Goal: Contribute content: Contribute content

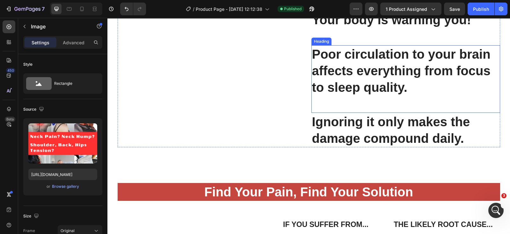
scroll to position [1250, 0]
click at [480, 90] on strong "Poor circulation to your brain affects everything from focus to sleep quality." at bounding box center [401, 70] width 179 height 47
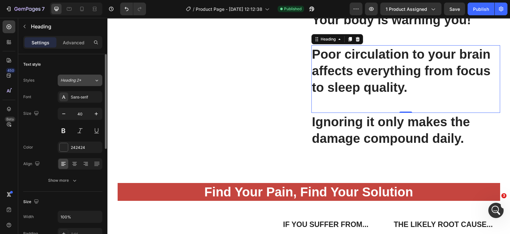
click at [94, 78] on icon at bounding box center [96, 80] width 5 height 6
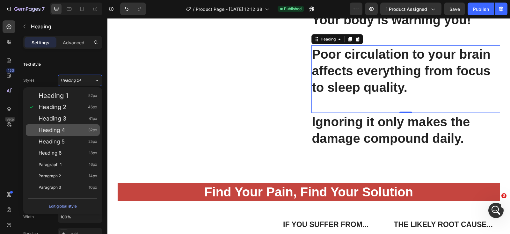
click at [54, 130] on span "Heading 4" at bounding box center [52, 130] width 26 height 6
type input "32"
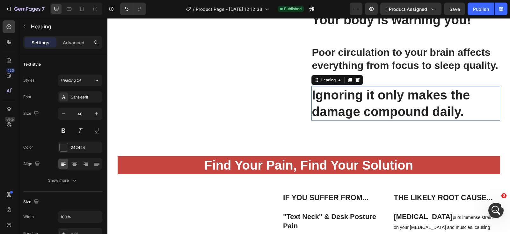
click at [477, 120] on h2 "Ignoring it only makes the damage compound daily." at bounding box center [405, 103] width 189 height 34
click at [95, 79] on icon at bounding box center [96, 80] width 5 height 6
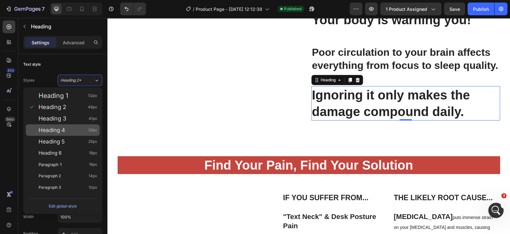
click at [71, 129] on div "Heading 4 32px" at bounding box center [68, 130] width 59 height 6
type input "32"
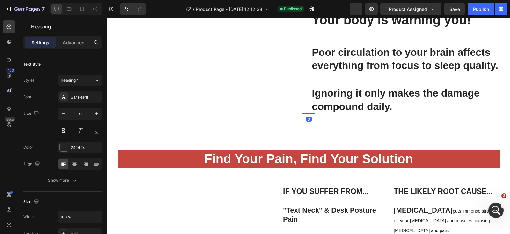
click at [400, 114] on div "Your body is warning you! Heading Poor circulation to your brain affects everyt…" at bounding box center [405, 62] width 189 height 103
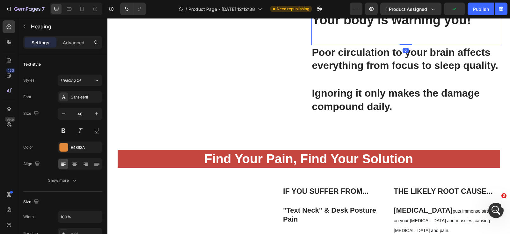
click at [470, 45] on h2 "Your body is warning you!" at bounding box center [405, 28] width 189 height 34
click at [124, 9] on icon "Undo/Redo" at bounding box center [126, 9] width 6 height 6
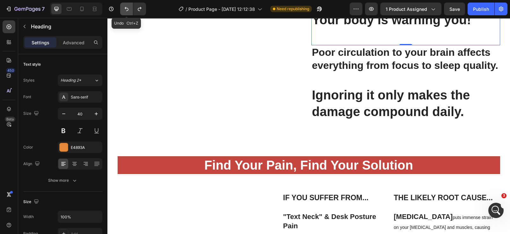
click at [124, 9] on icon "Undo/Redo" at bounding box center [126, 9] width 6 height 6
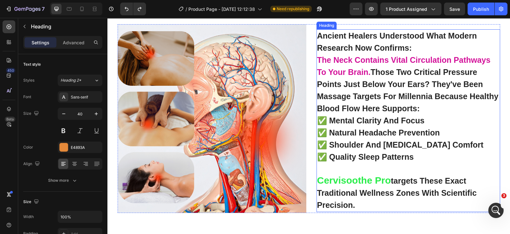
scroll to position [1588, 0]
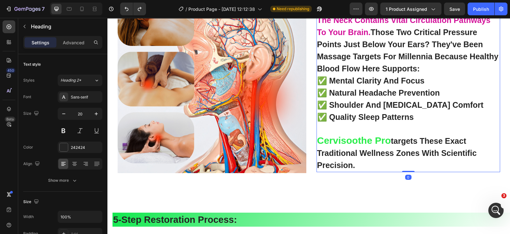
click at [446, 104] on strong "✅ shoulder and [MEDICAL_DATA] comfort" at bounding box center [400, 104] width 166 height 9
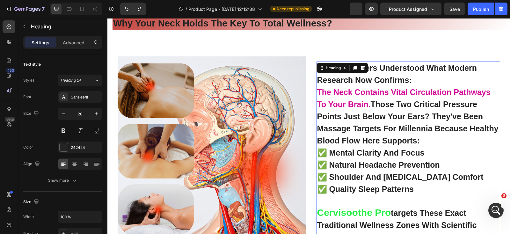
scroll to position [1508, 0]
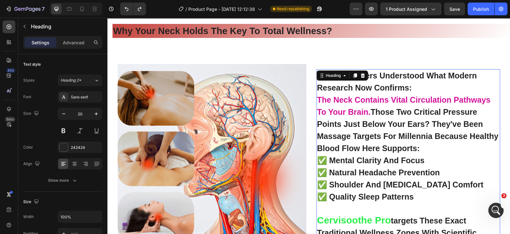
click at [427, 91] on h2 "ancient healers understood what modern research now confirms: the neck contains…" at bounding box center [409, 160] width 184 height 183
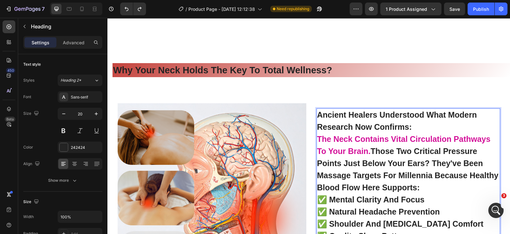
scroll to position [1468, 0]
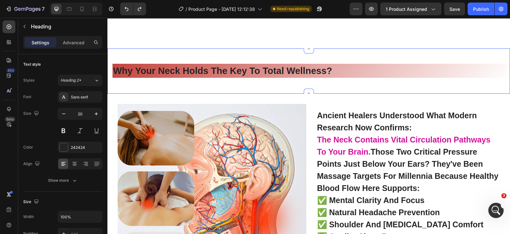
click at [448, 91] on div "why your neck holds the key to total wellness? Heading Section 5 You can create…" at bounding box center [308, 70] width 403 height 45
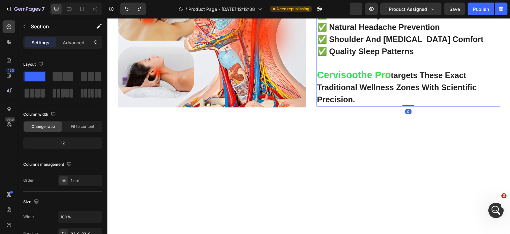
click at [464, 82] on p "⁠⁠⁠⁠⁠⁠⁠ ancient healers understood what modern research now confirms: the neck …" at bounding box center [408, 14] width 182 height 181
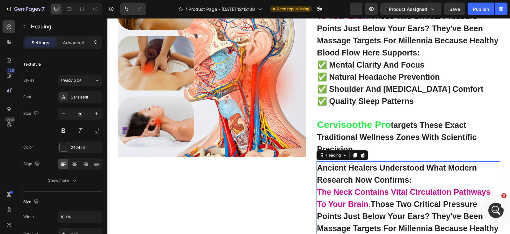
scroll to position [1484, 0]
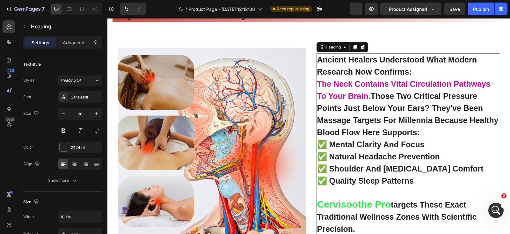
click at [427, 76] on p "⁠⁠⁠⁠⁠⁠⁠ ancient healers understood what modern research now confirms: the neck …" at bounding box center [408, 144] width 182 height 181
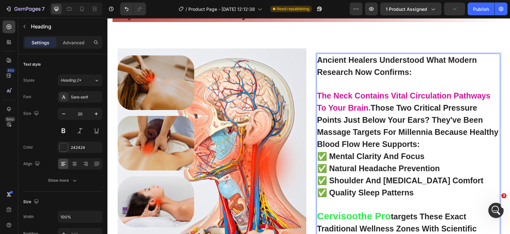
click at [370, 109] on strong "those two critical pressure points just below your ears? they've been massage t…" at bounding box center [407, 125] width 181 height 45
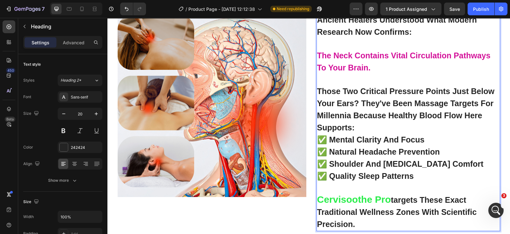
click at [395, 131] on p "ancient healers understood what modern research now confirms: the neck contains…" at bounding box center [408, 122] width 182 height 216
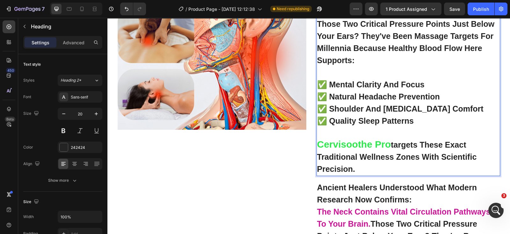
scroll to position [1603, 0]
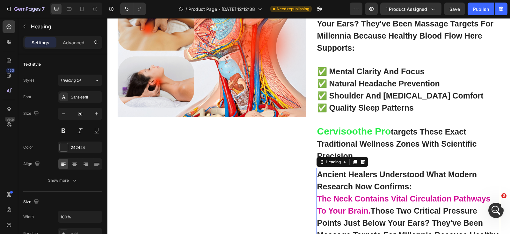
click at [361, 161] on icon at bounding box center [363, 162] width 4 height 4
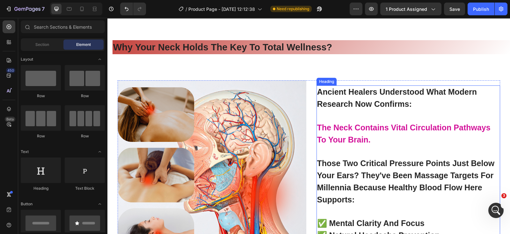
scroll to position [1444, 0]
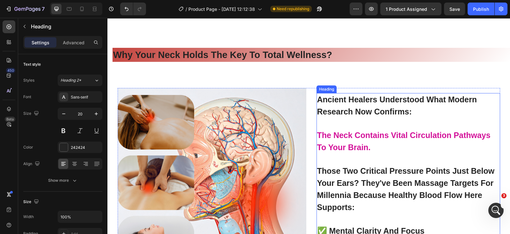
click at [451, 120] on p "⁠⁠⁠⁠⁠⁠⁠ ancient healers understood what modern research now confirms: the neck …" at bounding box center [408, 208] width 182 height 228
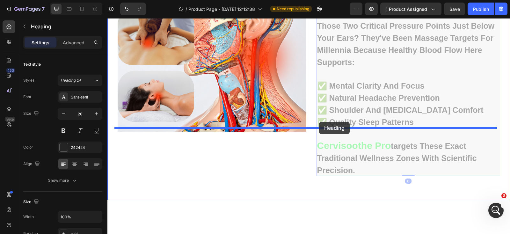
drag, startPoint x: 319, startPoint y: 129, endPoint x: 319, endPoint y: 122, distance: 7.3
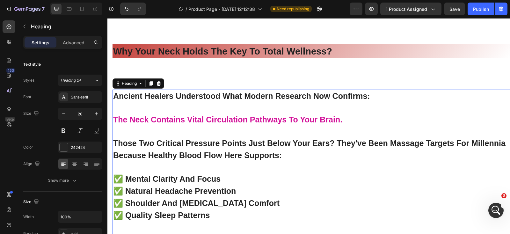
scroll to position [1484, 0]
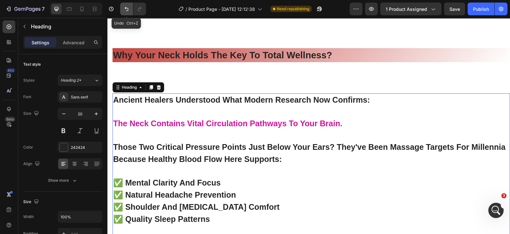
click at [127, 9] on icon "Undo/Redo" at bounding box center [126, 9] width 6 height 6
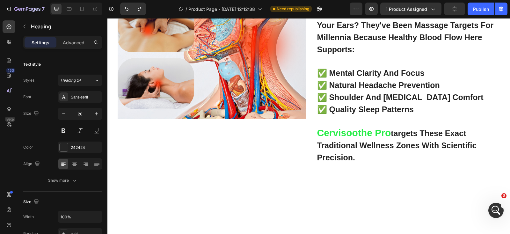
scroll to position [1444, 0]
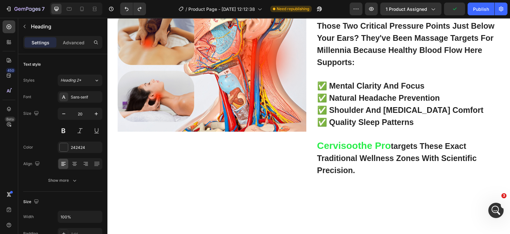
click at [429, 149] on p "ancient healers understood what modern research now confirms: the neck contains…" at bounding box center [408, 63] width 182 height 228
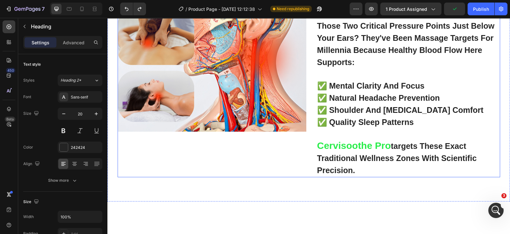
click at [318, 130] on div "ancient healers understood what modern research now confirms: the neck contains…" at bounding box center [405, 60] width 189 height 234
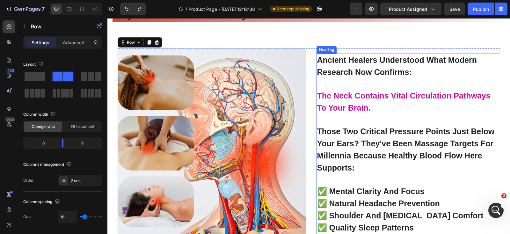
scroll to position [1484, 0]
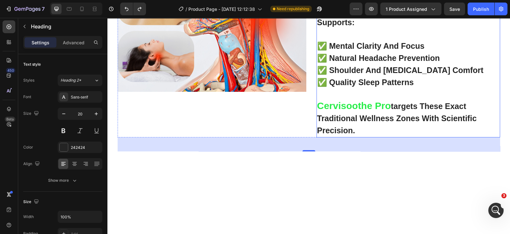
click at [418, 113] on p "⁠⁠⁠⁠⁠⁠⁠ ancient healers understood what modern research now confirms: the neck …" at bounding box center [408, 23] width 182 height 228
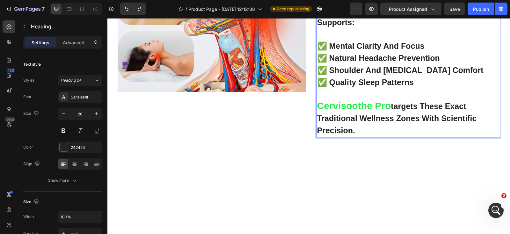
click at [414, 111] on p "ancient healers understood what modern research now confirms: the neck contains…" at bounding box center [408, 23] width 182 height 228
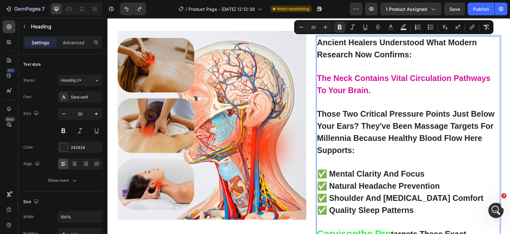
scroll to position [1524, 0]
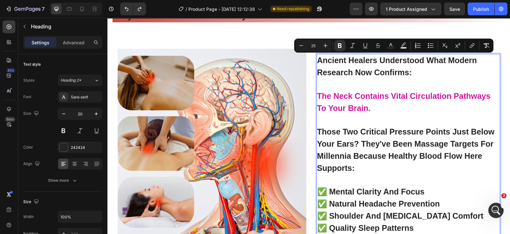
click at [427, 142] on strong "those two critical pressure points just below your ears? they've been massage t…" at bounding box center [406, 149] width 178 height 45
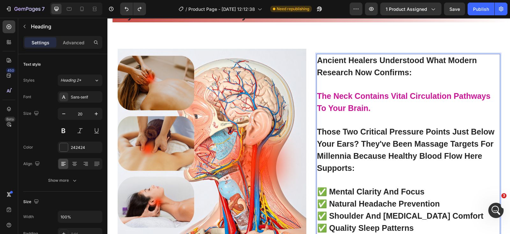
click at [364, 166] on p "ancient healers understood what modern research now confirms: the neck contains…" at bounding box center [408, 169] width 182 height 228
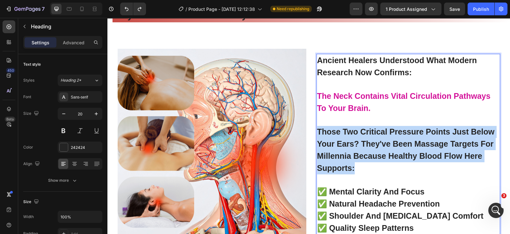
click at [317, 130] on strong "those two critical pressure points just below your ears? they've been massage t…" at bounding box center [406, 149] width 178 height 45
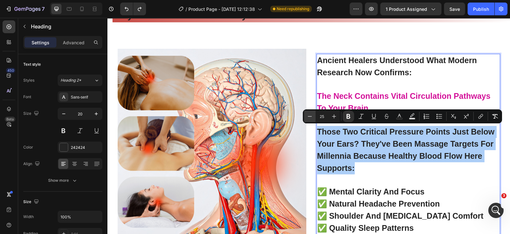
click at [308, 116] on icon "Editor contextual toolbar" at bounding box center [310, 116] width 6 height 6
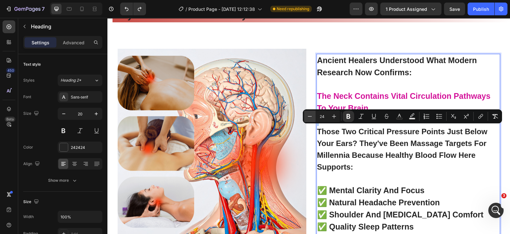
click at [308, 116] on icon "Editor contextual toolbar" at bounding box center [310, 116] width 6 height 6
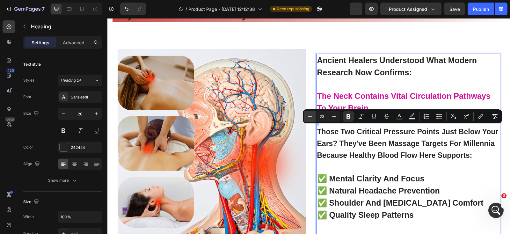
click at [308, 116] on icon "Editor contextual toolbar" at bounding box center [310, 116] width 6 height 6
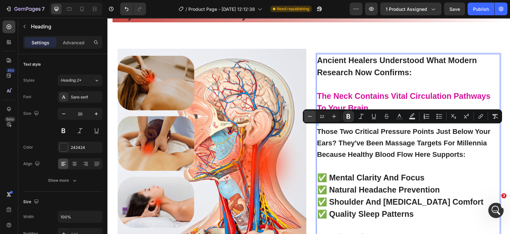
click at [308, 116] on icon "Editor contextual toolbar" at bounding box center [310, 116] width 6 height 6
type input "20"
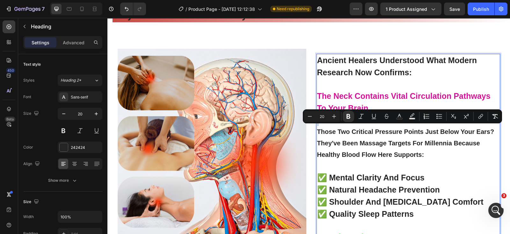
click at [441, 159] on p "ancient healers understood what modern research now confirms: the neck contains…" at bounding box center [408, 162] width 182 height 214
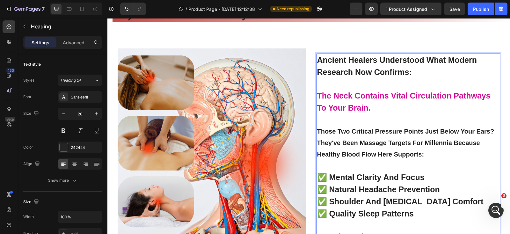
click at [432, 77] on p "ancient healers understood what modern research now confirms: the neck contains…" at bounding box center [408, 161] width 182 height 214
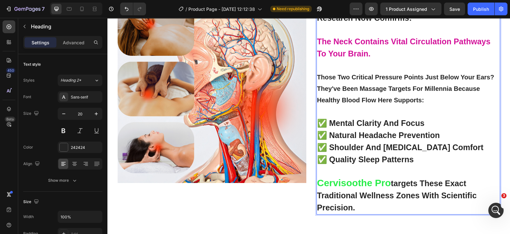
scroll to position [1603, 0]
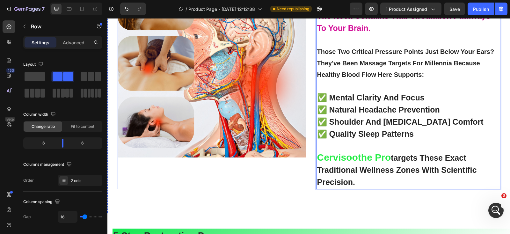
click at [291, 183] on div "Image" at bounding box center [212, 79] width 189 height 220
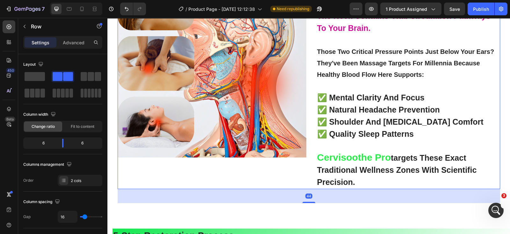
click at [300, 169] on div "Image" at bounding box center [212, 79] width 189 height 220
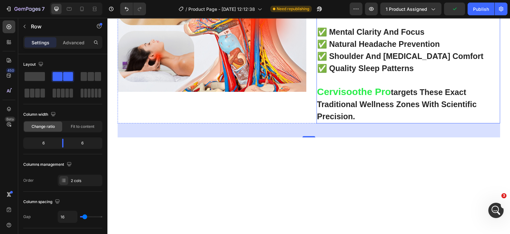
click at [317, 106] on h2 "⁠⁠⁠⁠⁠⁠⁠ ancient healers understood what modern research now confirms: the neck …" at bounding box center [409, 15] width 184 height 215
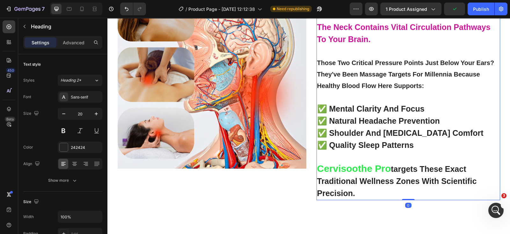
scroll to position [1564, 0]
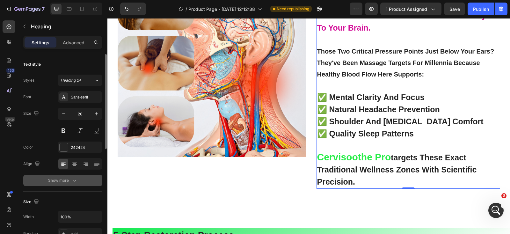
click at [64, 178] on div "Show more" at bounding box center [63, 180] width 30 height 6
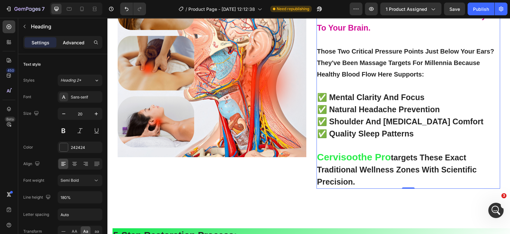
click at [66, 42] on p "Advanced" at bounding box center [74, 42] width 22 height 7
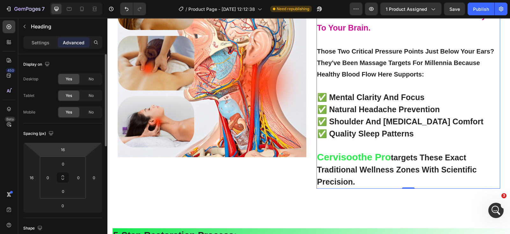
click at [72, 0] on html "7 Version history / Product Page - [DATE] 12:12:38 Need republishing Preview 1 …" at bounding box center [255, 0] width 510 height 0
click at [66, 150] on input "16" at bounding box center [62, 150] width 13 height 10
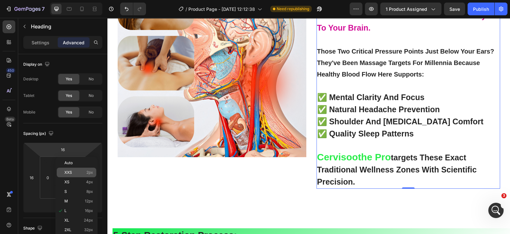
click at [70, 171] on span "XXS" at bounding box center [68, 172] width 8 height 4
type input "2"
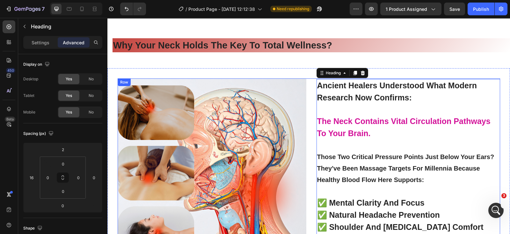
scroll to position [1444, 0]
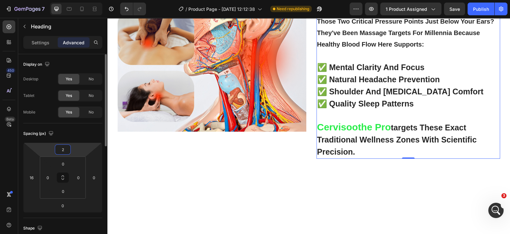
click at [66, 150] on input "2" at bounding box center [62, 150] width 13 height 10
click at [68, 149] on input "2" at bounding box center [62, 150] width 13 height 10
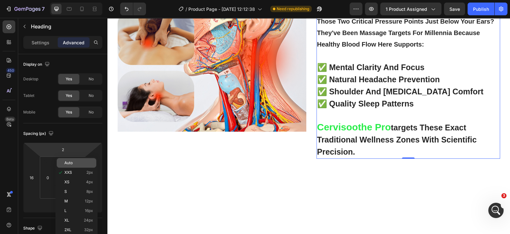
click at [73, 162] on p "Auto" at bounding box center [78, 163] width 29 height 4
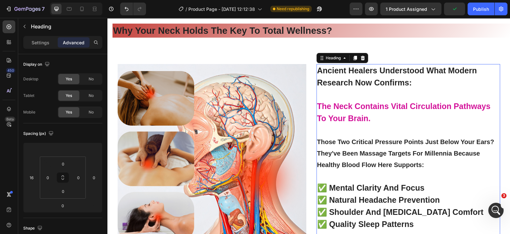
scroll to position [1524, 0]
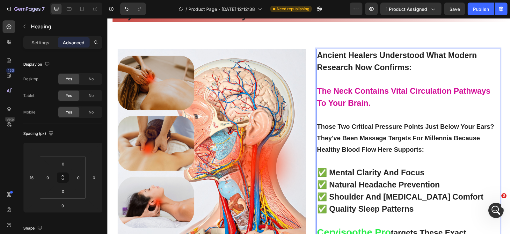
click at [376, 104] on p "ancient healers understood what modern research now confirms: the neck contains…" at bounding box center [408, 156] width 182 height 214
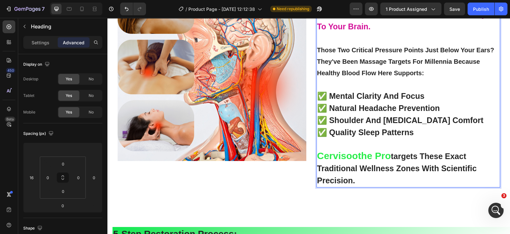
scroll to position [1603, 0]
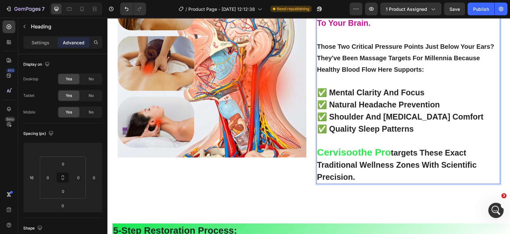
click at [391, 151] on strong "targets these exact traditional wellness zones with scientific precision." at bounding box center [397, 164] width 160 height 33
click at [367, 174] on p "ancient healers understood what modern research now confirms: the neck contains…" at bounding box center [408, 76] width 182 height 214
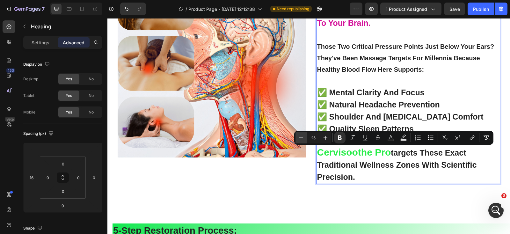
click at [296, 139] on button "Minus" at bounding box center [300, 137] width 11 height 11
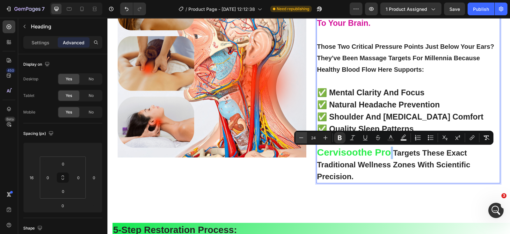
click at [301, 138] on icon "Editor contextual toolbar" at bounding box center [301, 138] width 6 height 6
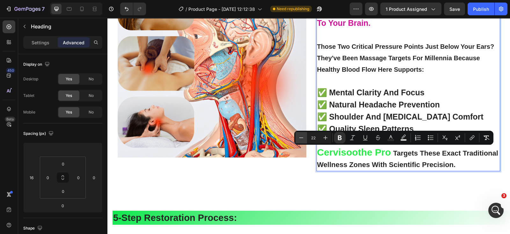
click at [301, 138] on icon "Editor contextual toolbar" at bounding box center [301, 138] width 6 height 6
type input "20"
click at [421, 112] on strong "✅ shoulder and [MEDICAL_DATA] comfort" at bounding box center [400, 116] width 166 height 9
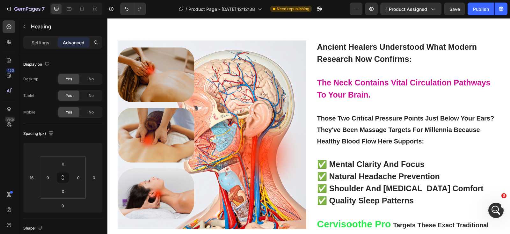
scroll to position [1524, 0]
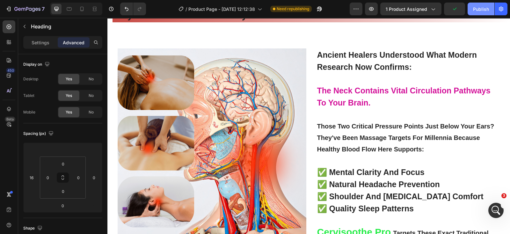
click at [483, 9] on div "Publish" at bounding box center [481, 9] width 16 height 7
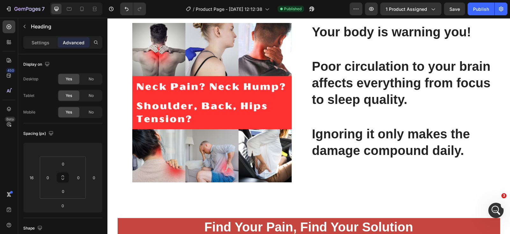
scroll to position [408, 0]
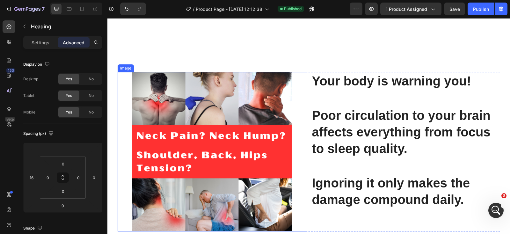
click at [257, 99] on img at bounding box center [211, 151] width 159 height 159
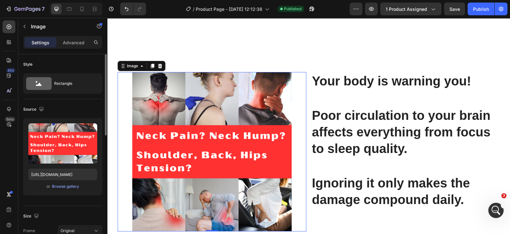
scroll to position [528, 0]
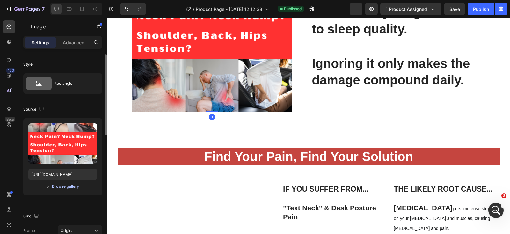
click at [64, 185] on div "Browse gallery" at bounding box center [65, 187] width 27 height 6
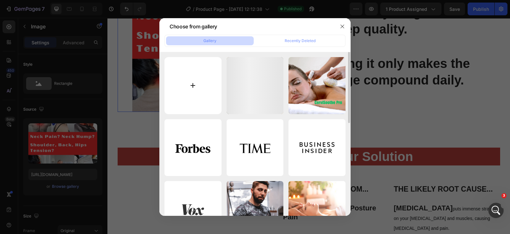
click at [195, 87] on input "file" at bounding box center [192, 85] width 57 height 57
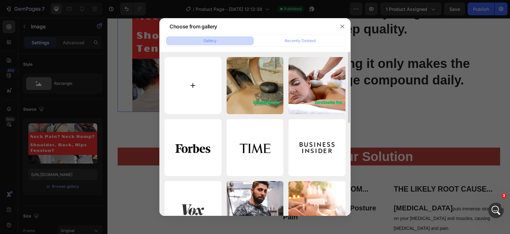
type input "C:\fakepath\pp18.gif"
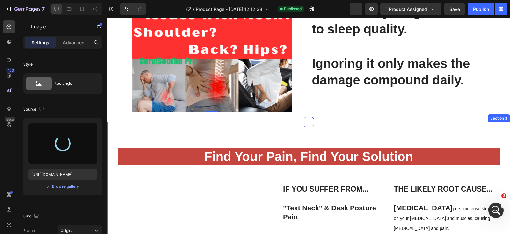
type input "[URL][DOMAIN_NAME]"
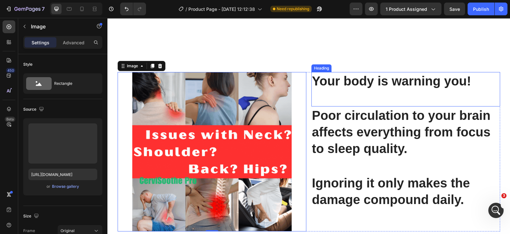
scroll to position [448, 0]
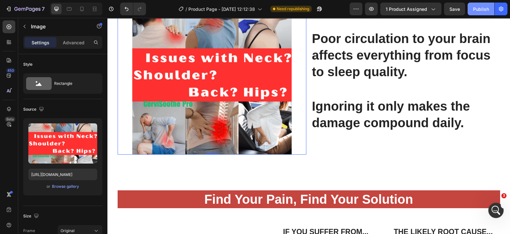
click at [483, 11] on div "Publish" at bounding box center [481, 9] width 16 height 7
